Goal: Task Accomplishment & Management: Manage account settings

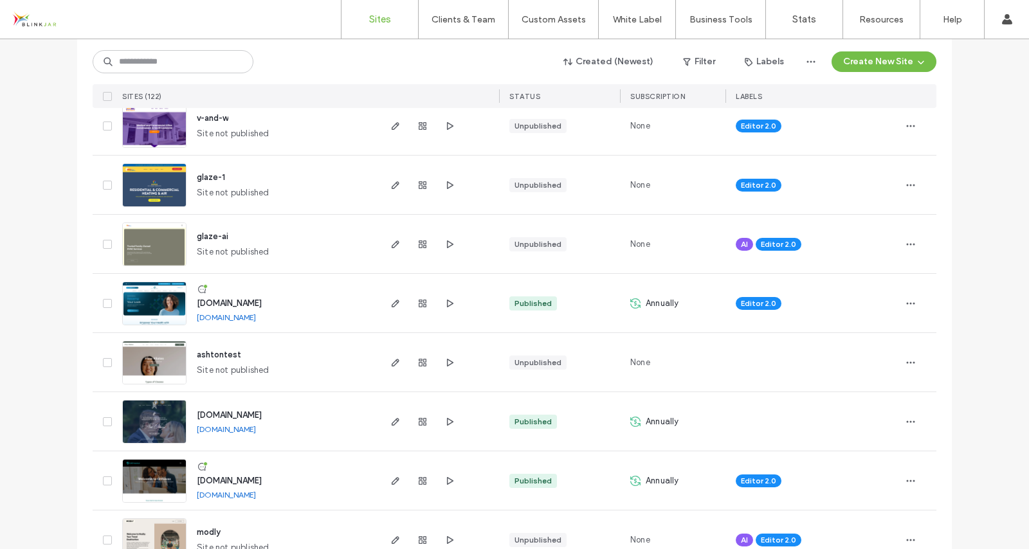
scroll to position [397, 0]
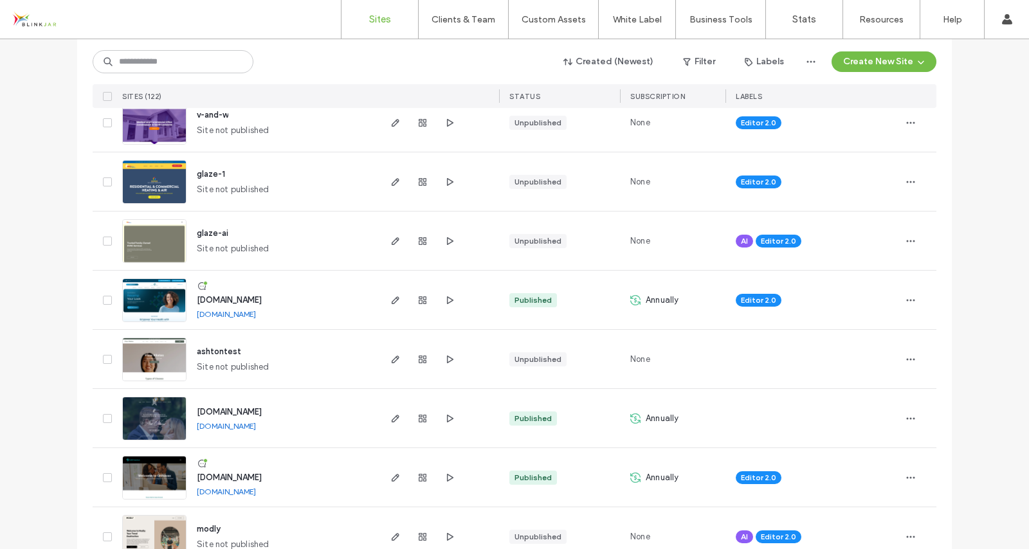
click at [262, 298] on span "[DOMAIN_NAME]" at bounding box center [229, 300] width 65 height 10
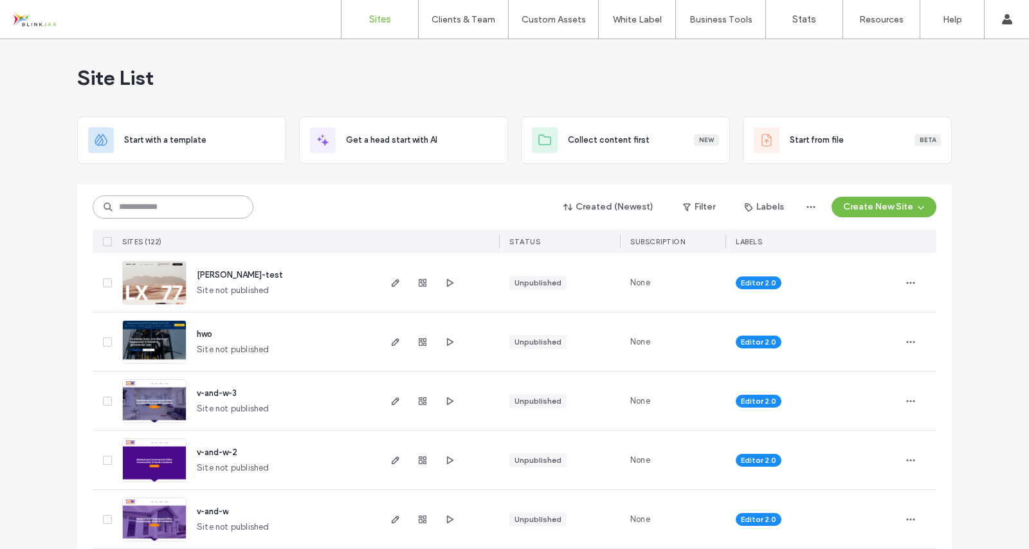
click at [156, 205] on input at bounding box center [173, 206] width 161 height 23
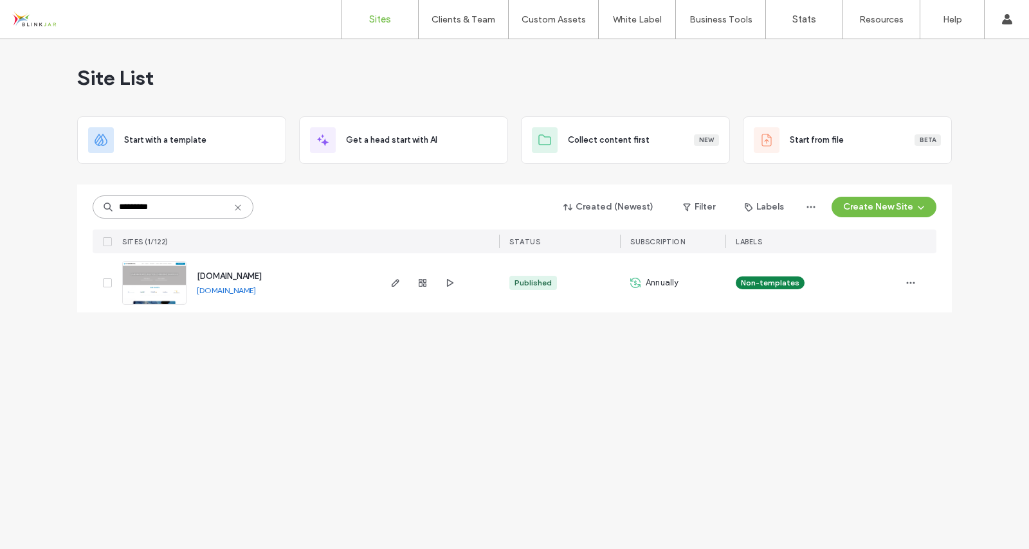
type input "*********"
click at [226, 275] on span "www.theoverbrookgroup.com" at bounding box center [229, 276] width 65 height 10
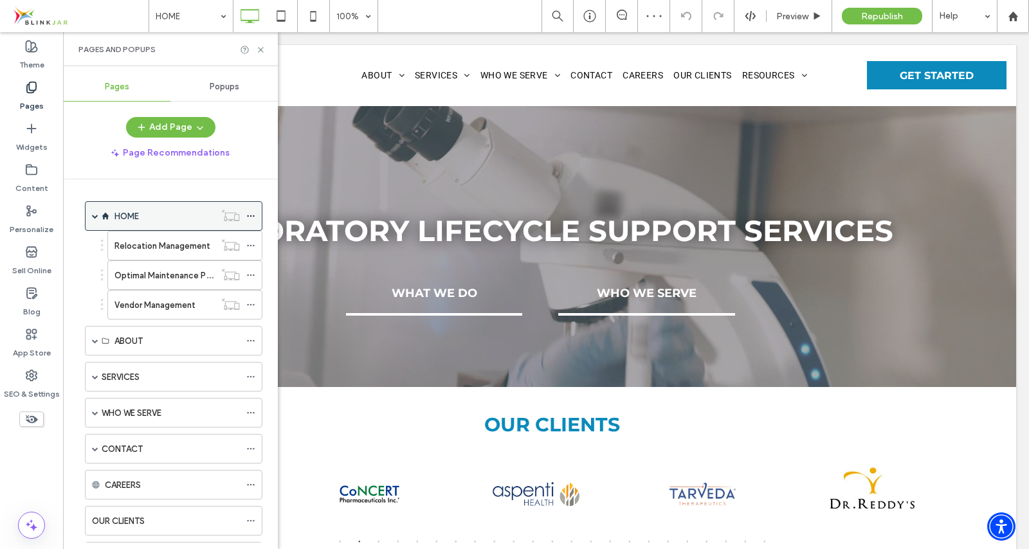
click at [93, 215] on span at bounding box center [95, 216] width 6 height 6
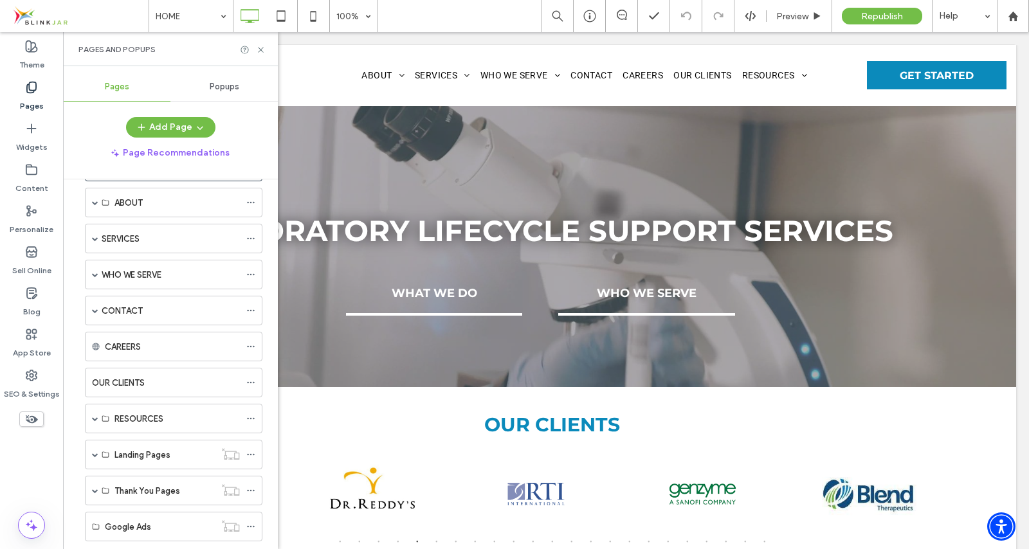
scroll to position [29, 0]
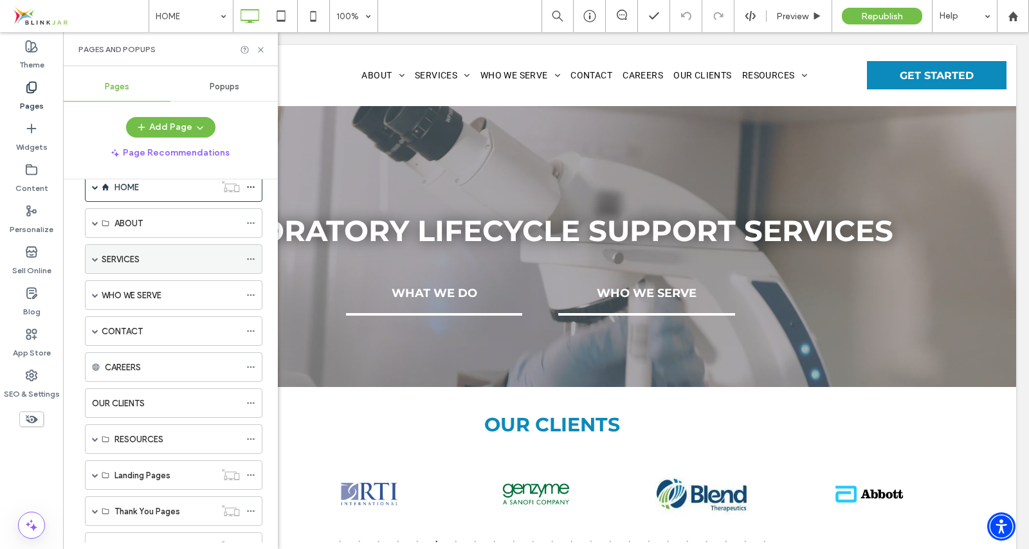
click at [94, 257] on span at bounding box center [95, 259] width 6 height 6
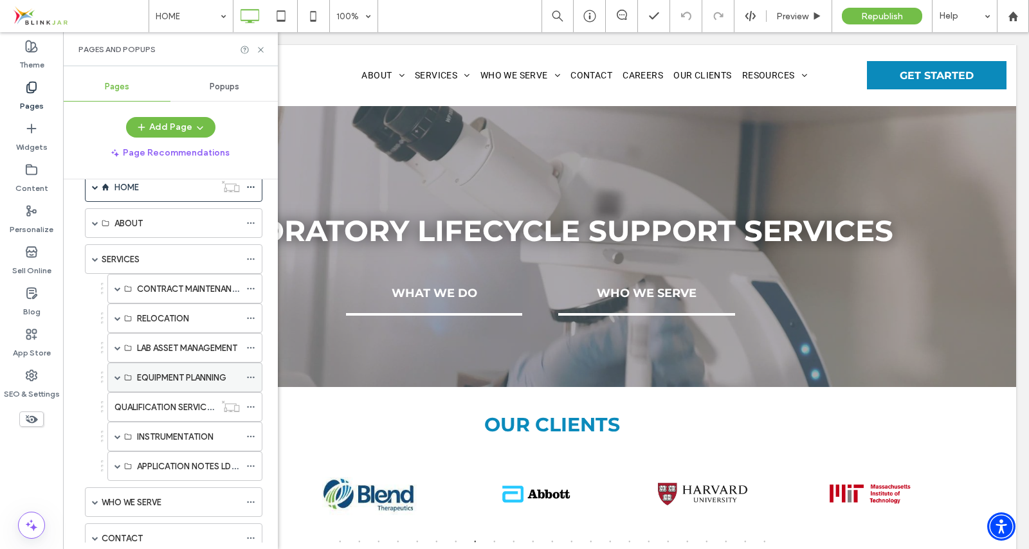
click at [123, 377] on div "EQUIPMENT PLANNING" at bounding box center [184, 378] width 155 height 30
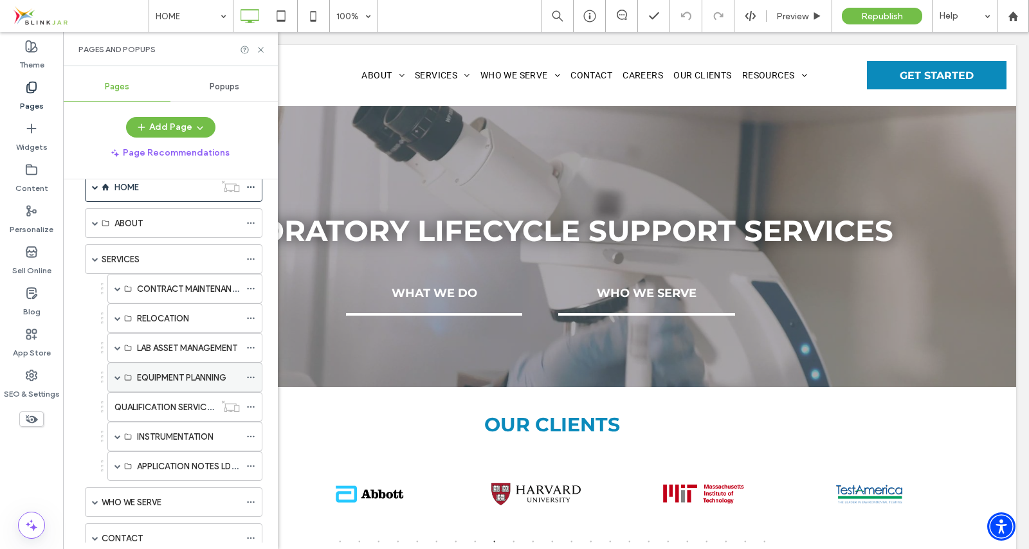
click at [117, 376] on span at bounding box center [117, 377] width 6 height 6
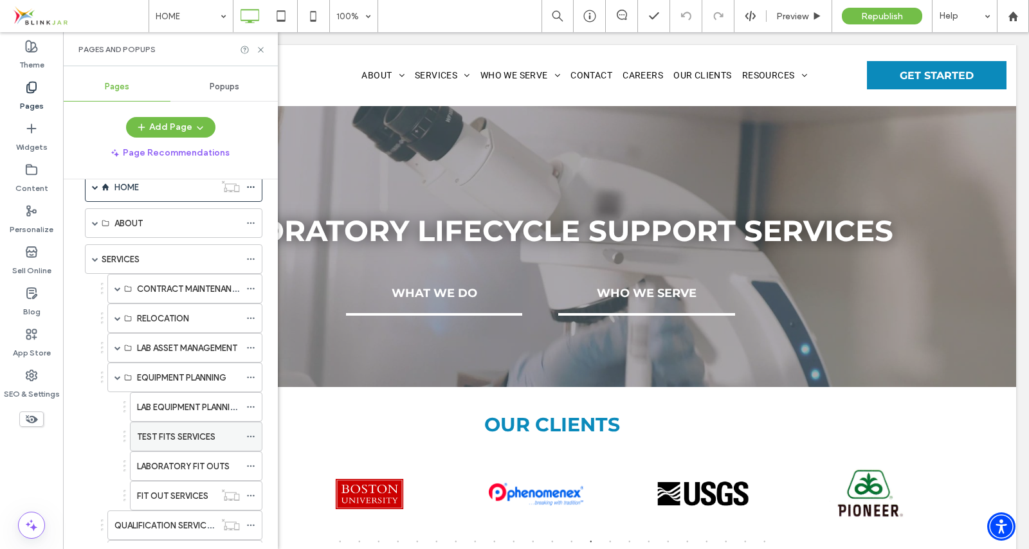
click at [169, 435] on label "TEST FITS SERVICES" at bounding box center [176, 437] width 78 height 23
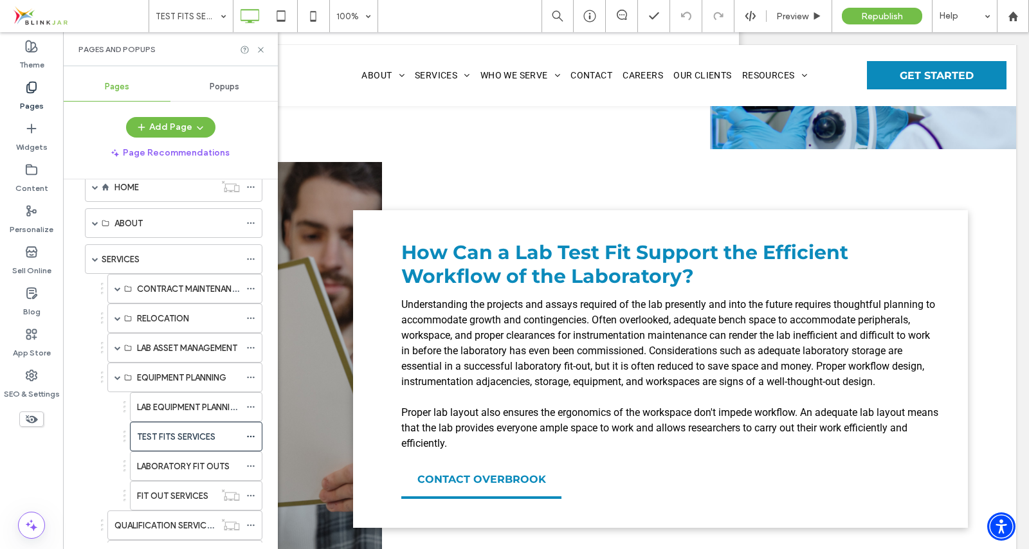
scroll to position [1251, 0]
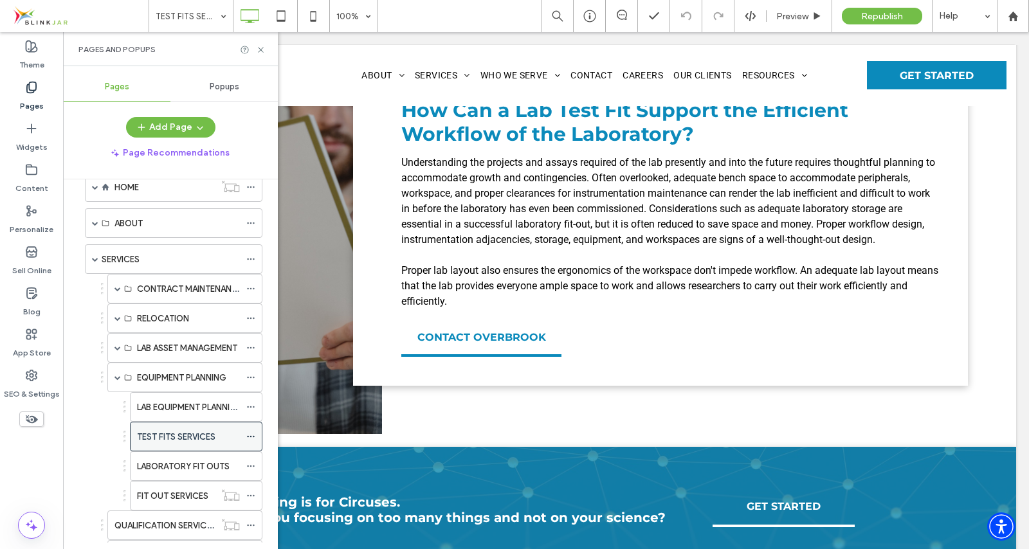
click at [255, 440] on div at bounding box center [253, 436] width 15 height 19
click at [253, 436] on use at bounding box center [250, 437] width 7 height 2
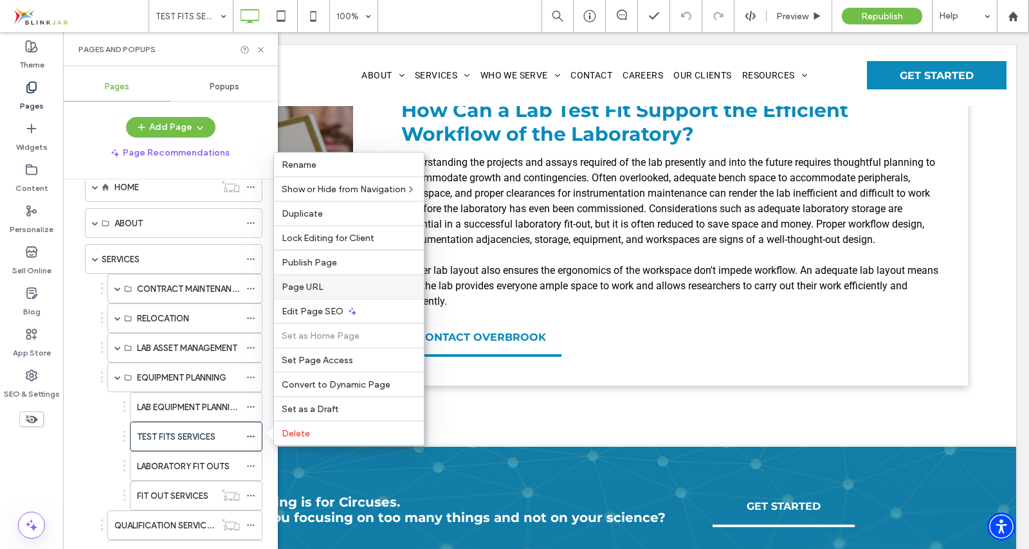
click at [309, 283] on span "Page URL" at bounding box center [303, 287] width 42 height 11
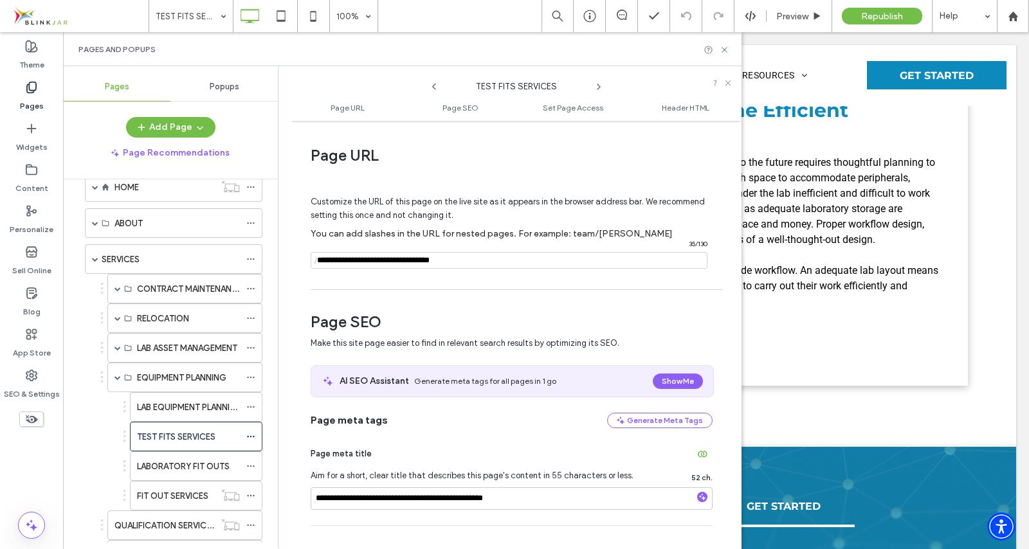
click at [474, 261] on input "notEmpty" at bounding box center [509, 260] width 397 height 17
type input "**********"
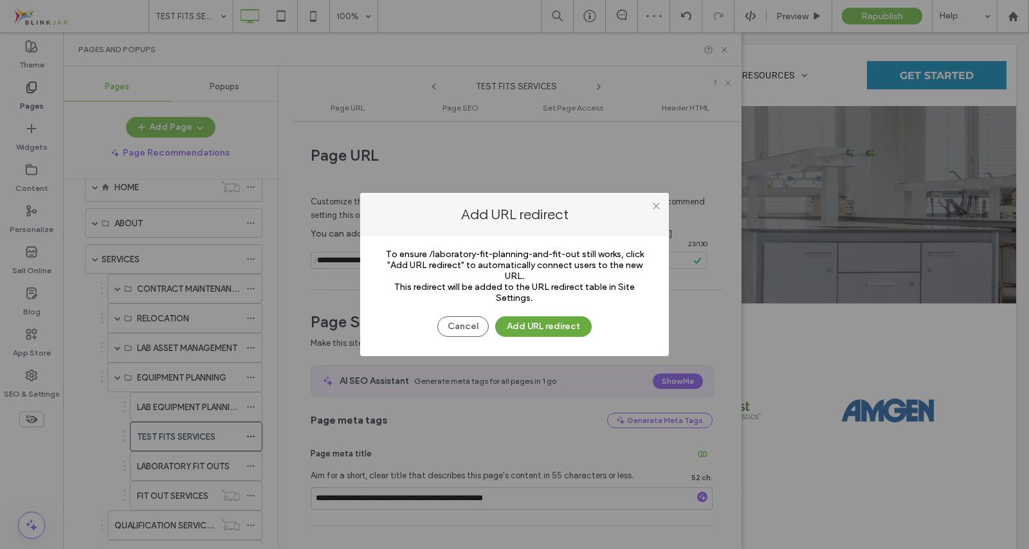
click at [545, 326] on button "Add URL redirect" at bounding box center [543, 326] width 96 height 21
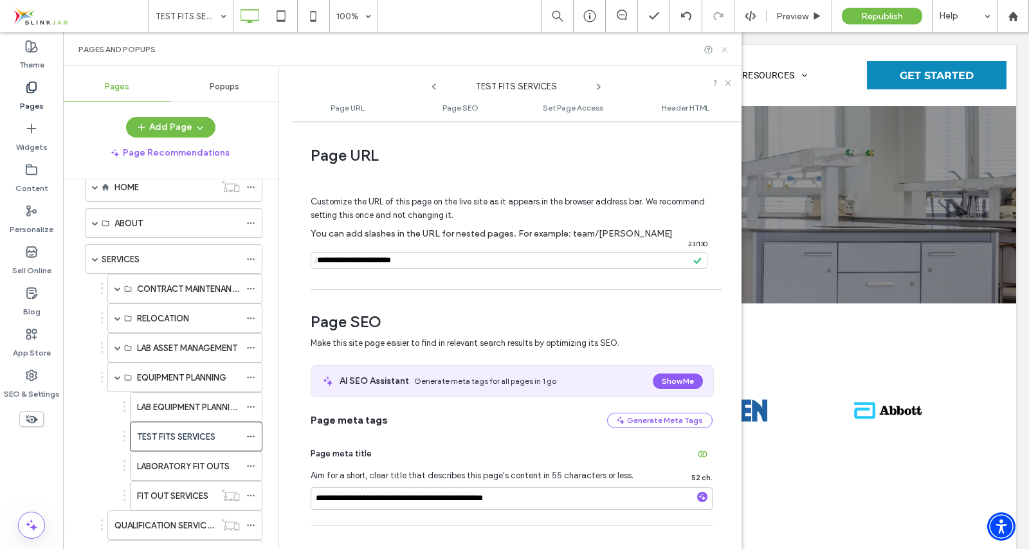
click at [727, 50] on icon at bounding box center [724, 50] width 10 height 10
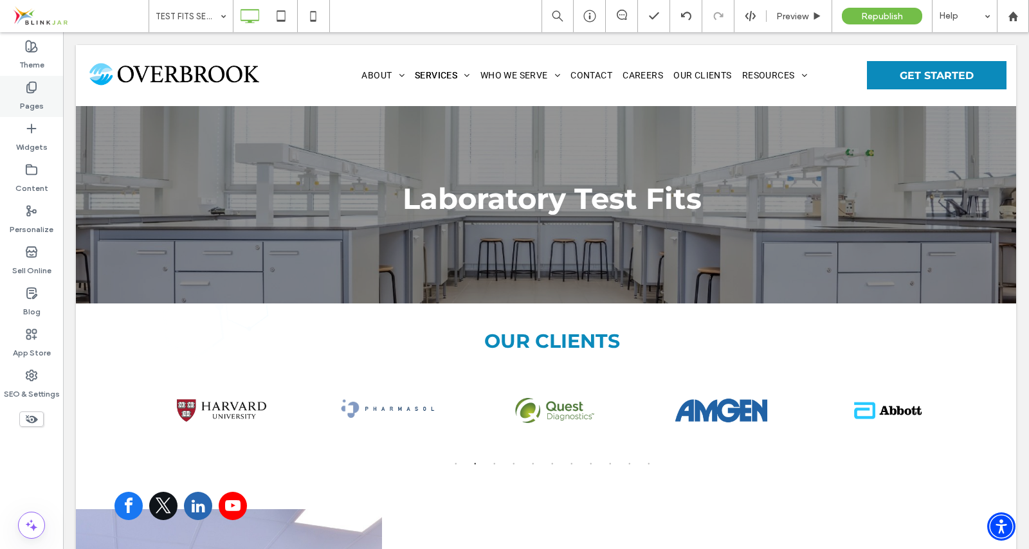
click at [41, 88] on div "Pages" at bounding box center [31, 96] width 63 height 41
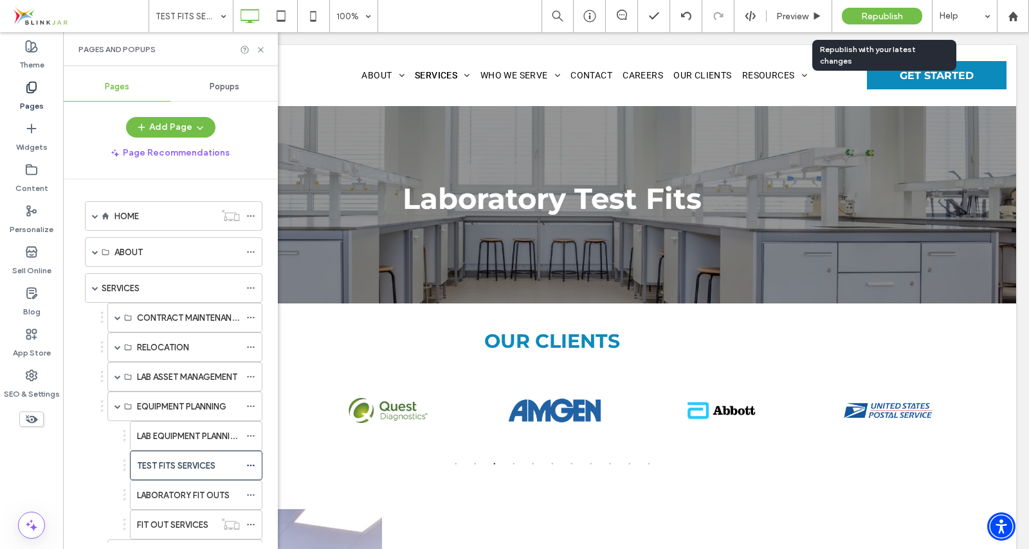
click at [879, 24] on div "Republish" at bounding box center [882, 16] width 80 height 32
click at [879, 20] on span "Republish" at bounding box center [882, 16] width 42 height 11
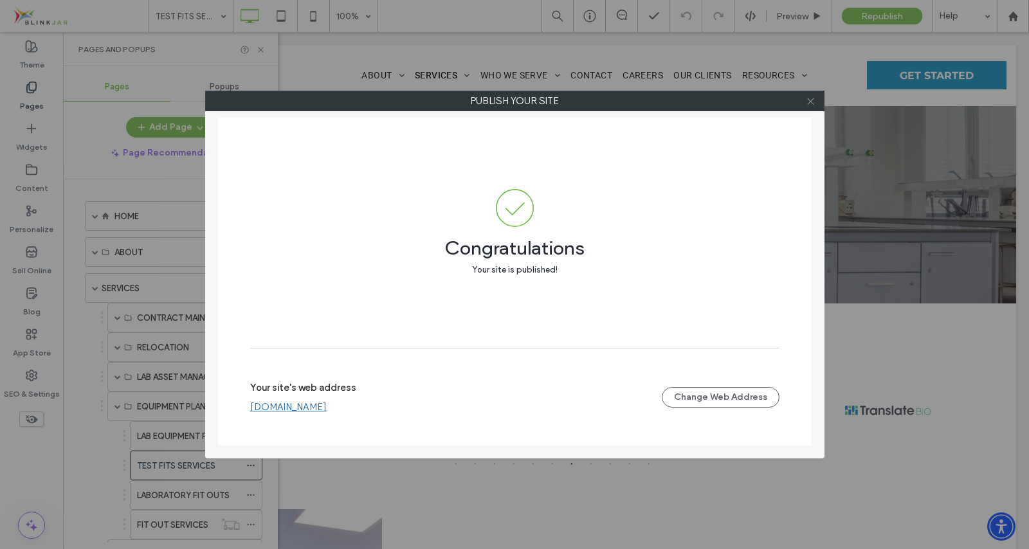
click at [808, 101] on icon at bounding box center [811, 101] width 10 height 10
